Goal: Task Accomplishment & Management: Manage account settings

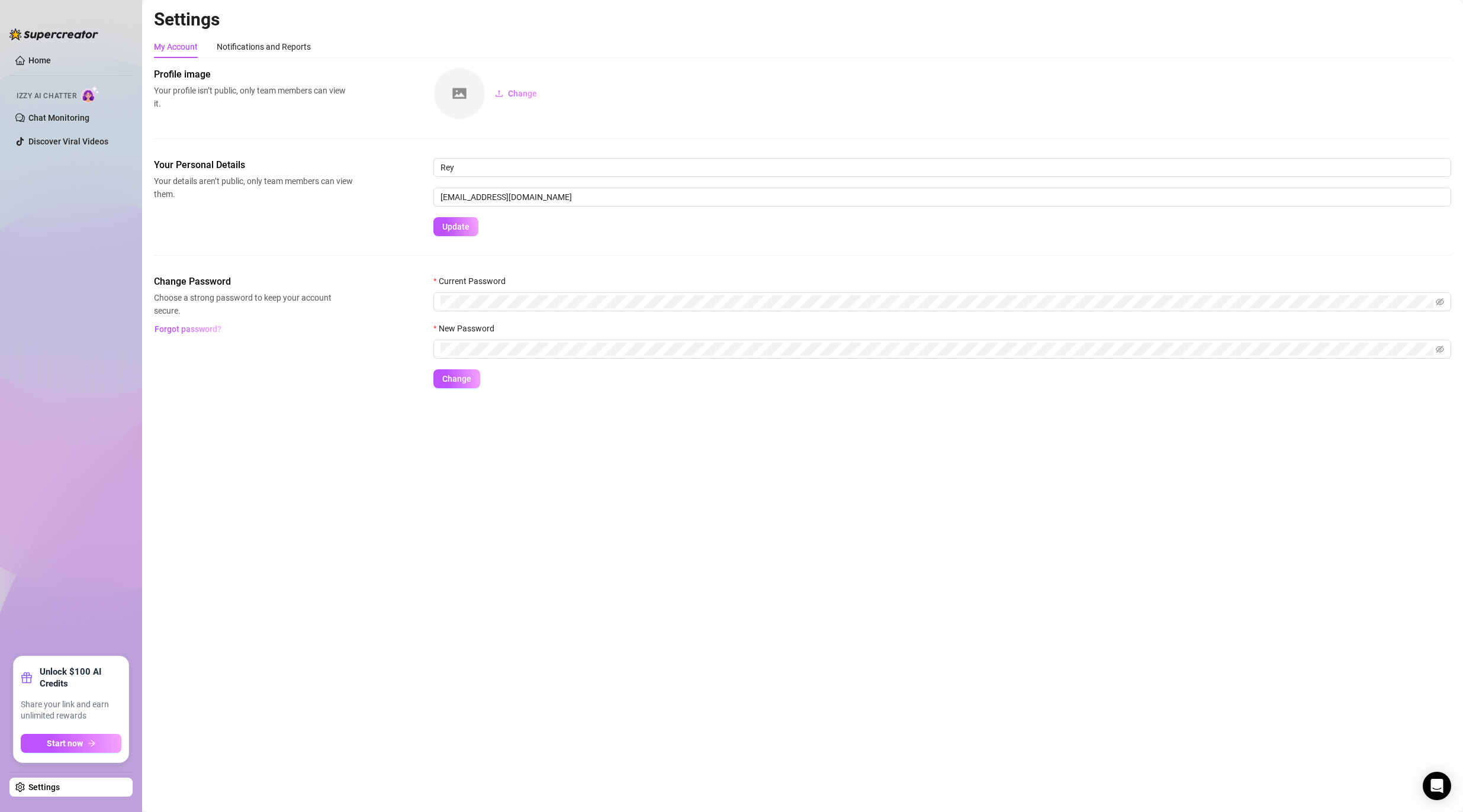
click at [57, 784] on link "Settings" at bounding box center [44, 788] width 32 height 10
click at [81, 122] on link "Chat Monitoring" at bounding box center [58, 118] width 61 height 10
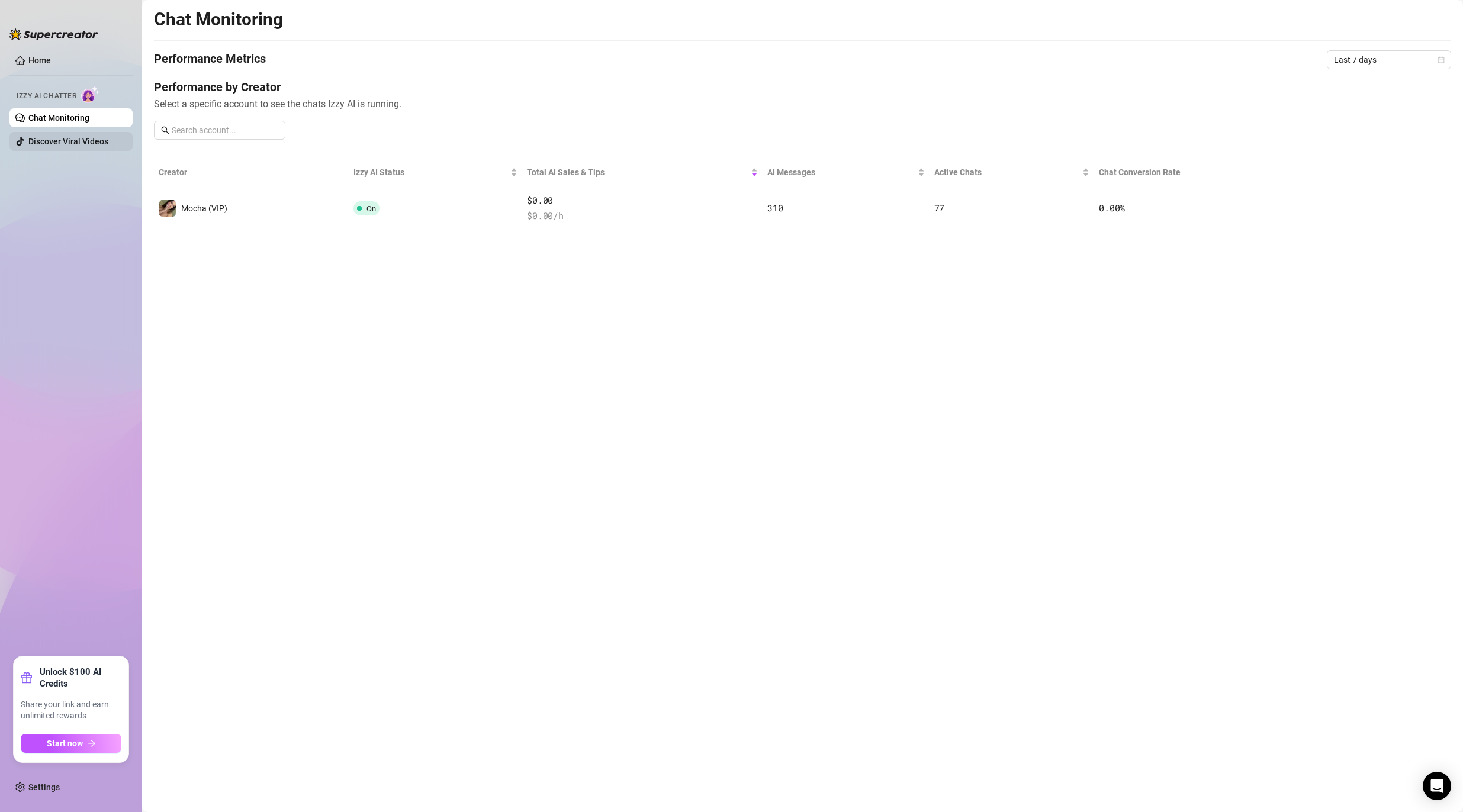
click at [69, 137] on link "Discover Viral Videos" at bounding box center [68, 142] width 80 height 10
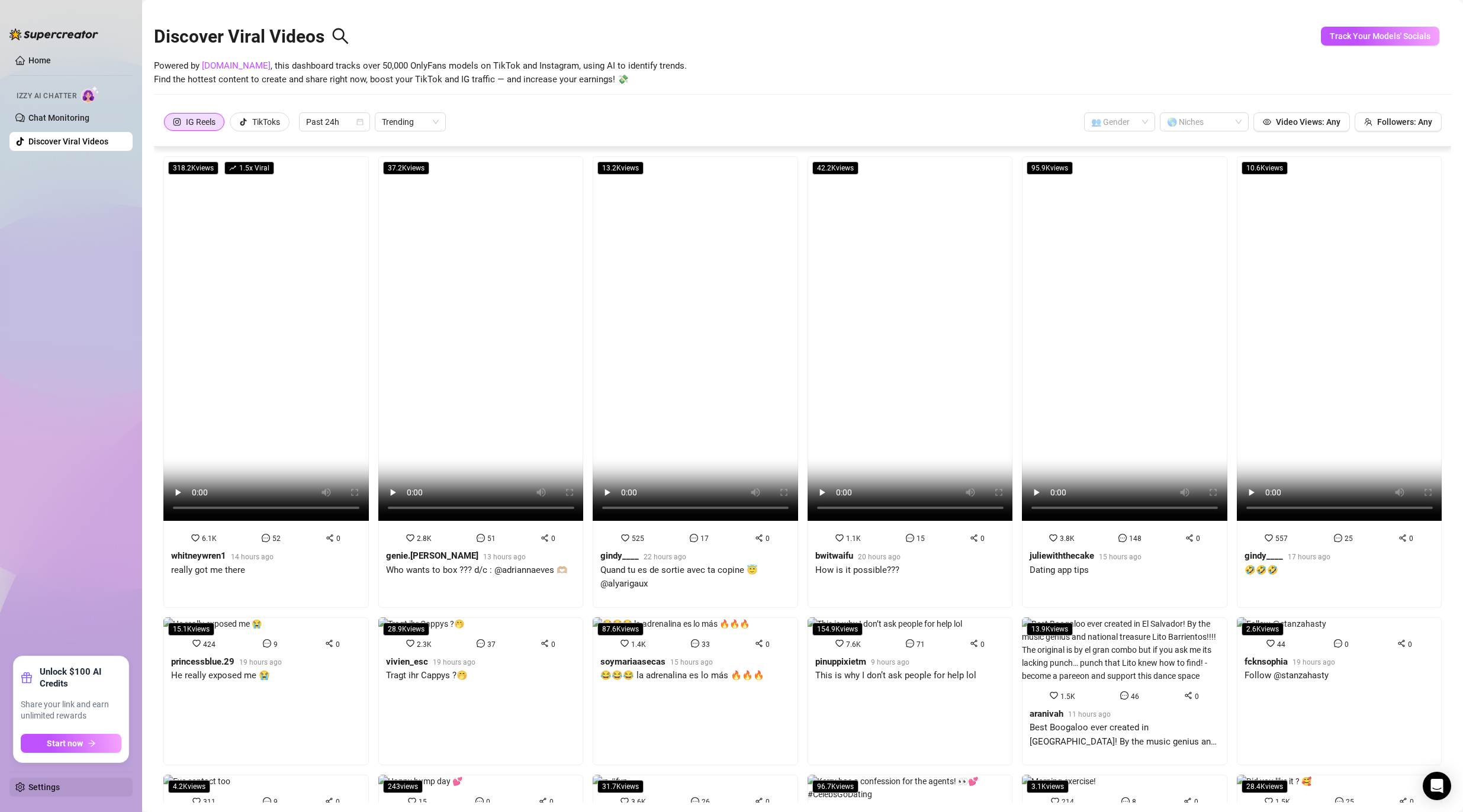
click at [48, 783] on link "Settings" at bounding box center [44, 788] width 32 height 10
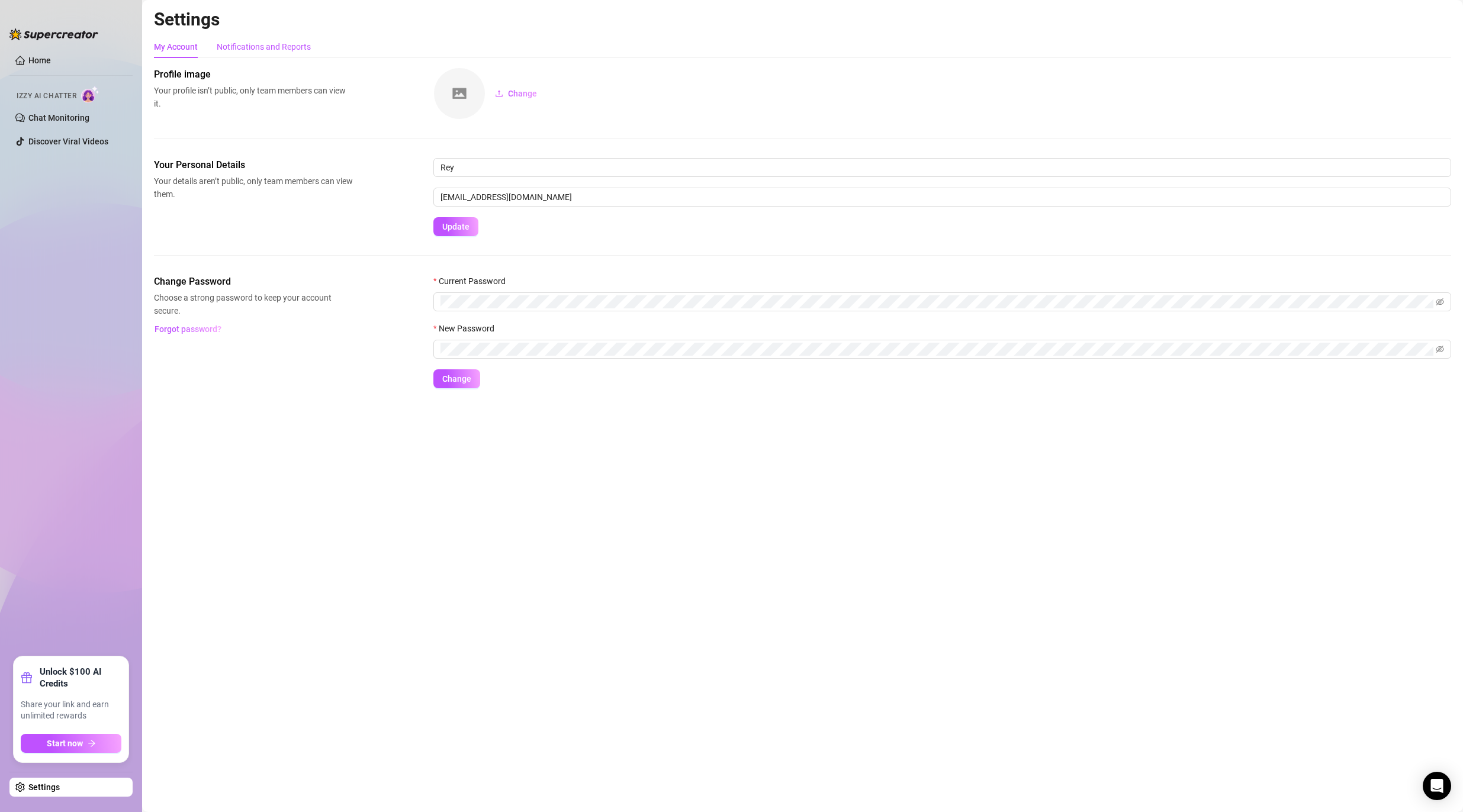
click at [266, 49] on div "Notifications and Reports" at bounding box center [264, 47] width 94 height 13
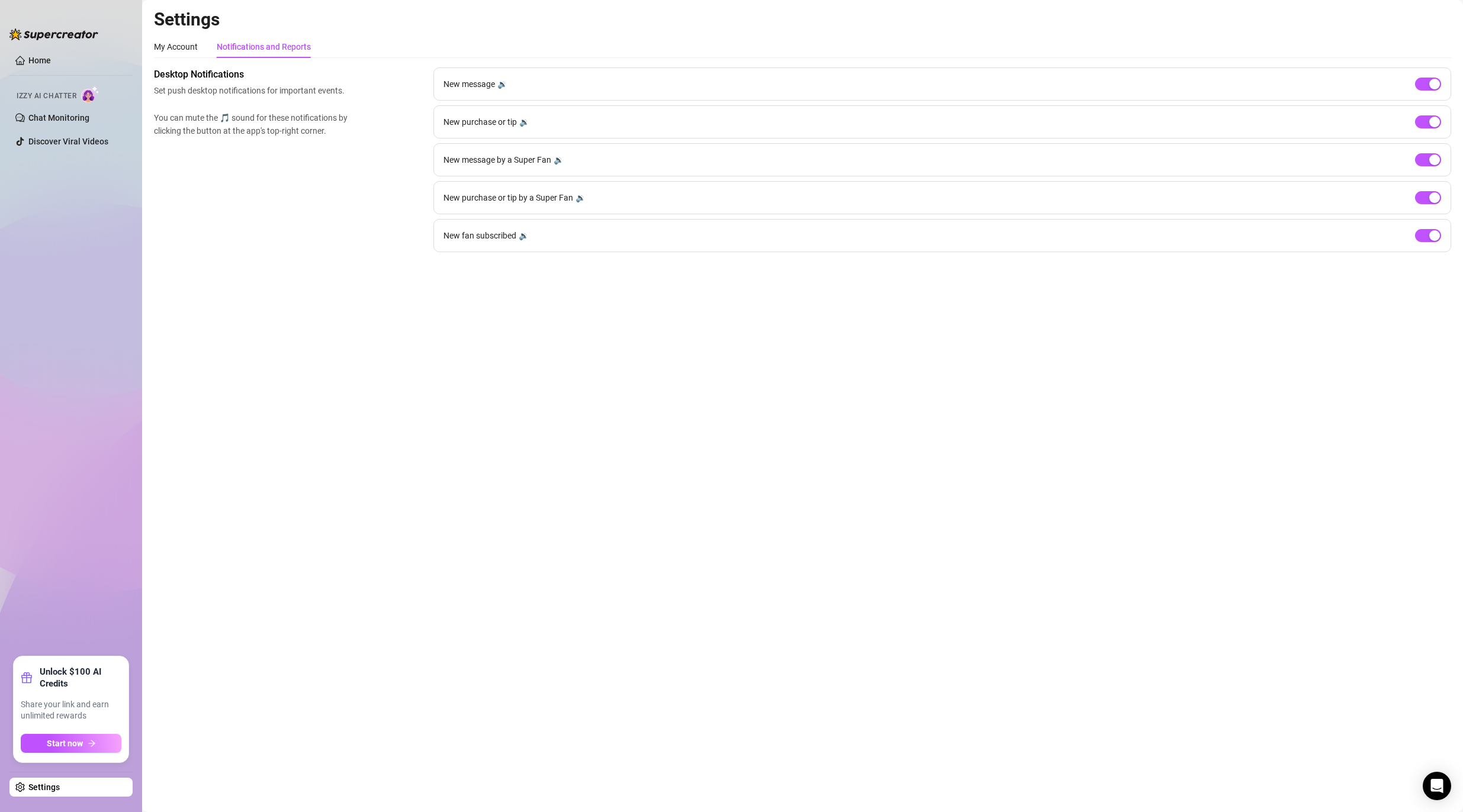
click at [1286, 15] on h2 "Settings" at bounding box center [802, 19] width 1297 height 23
